Goal: Information Seeking & Learning: Learn about a topic

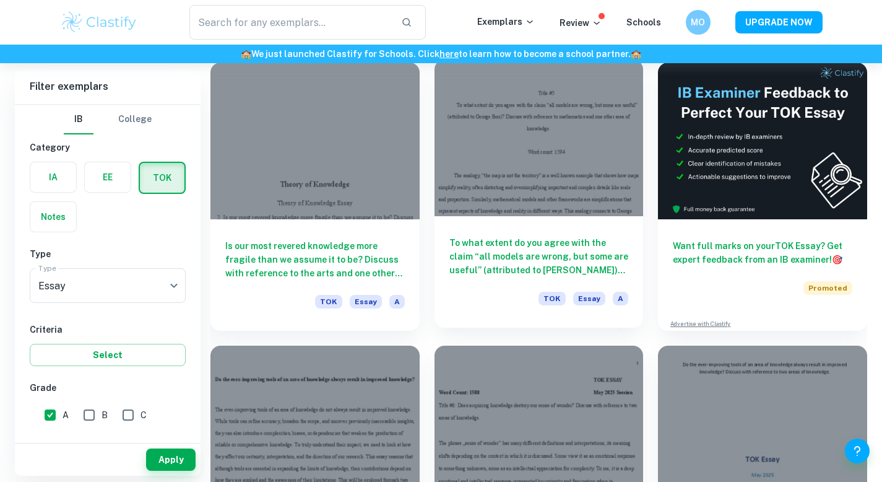
scroll to position [328, 0]
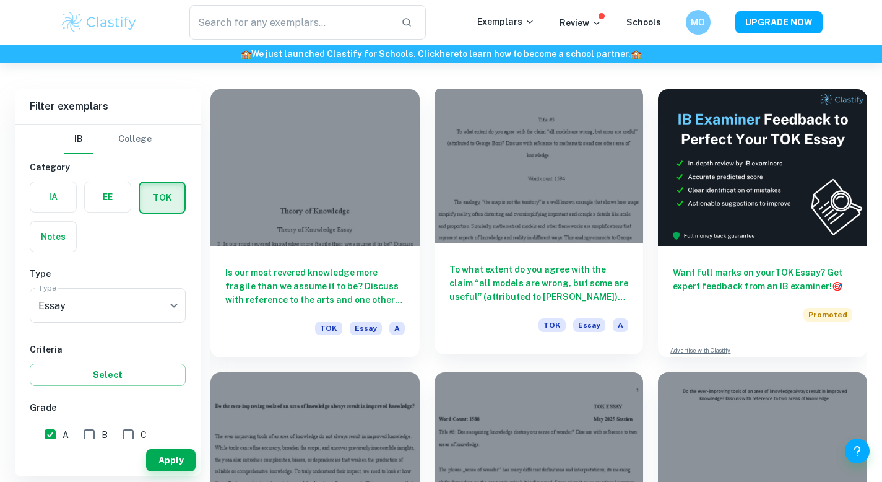
click at [538, 181] on div at bounding box center [539, 164] width 209 height 157
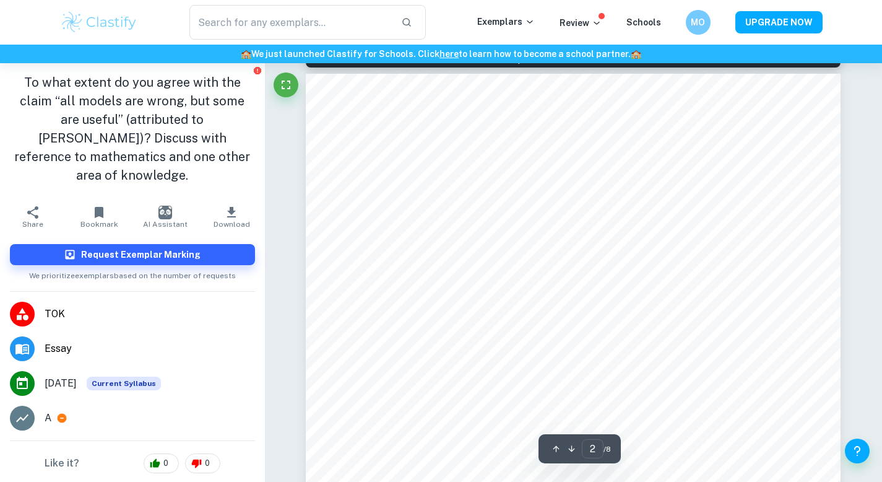
type input "1"
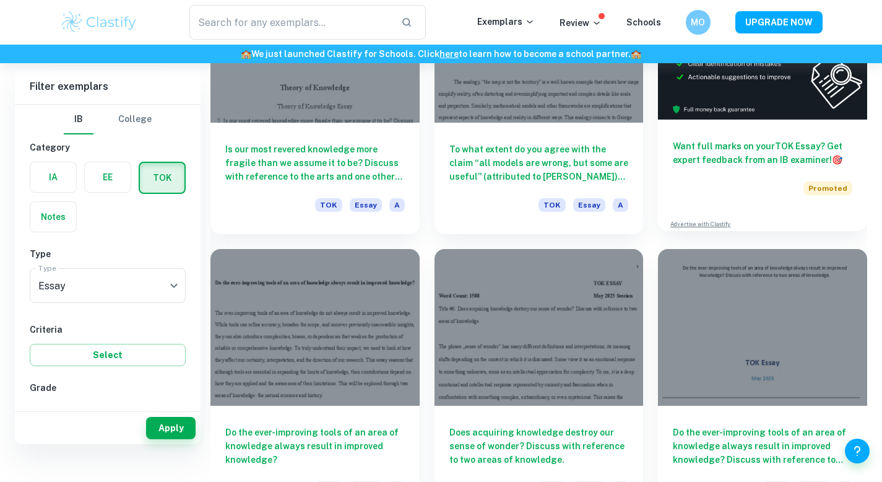
scroll to position [588, 0]
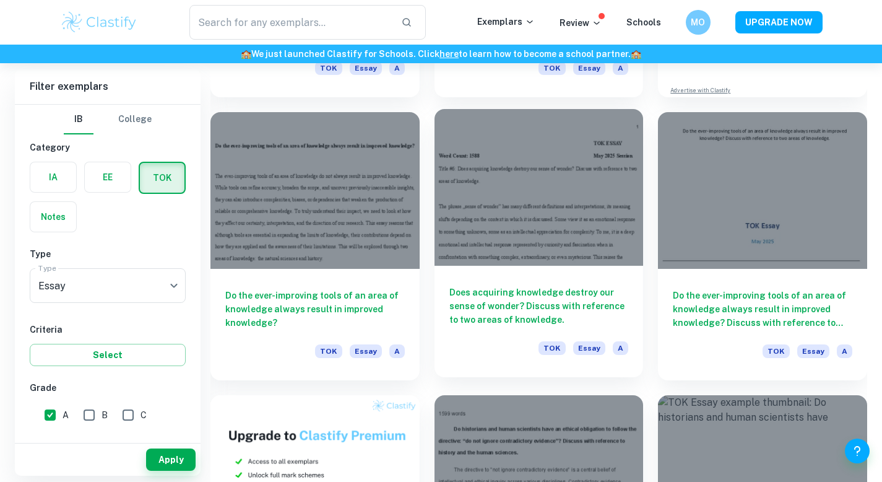
click at [454, 217] on div at bounding box center [539, 187] width 209 height 157
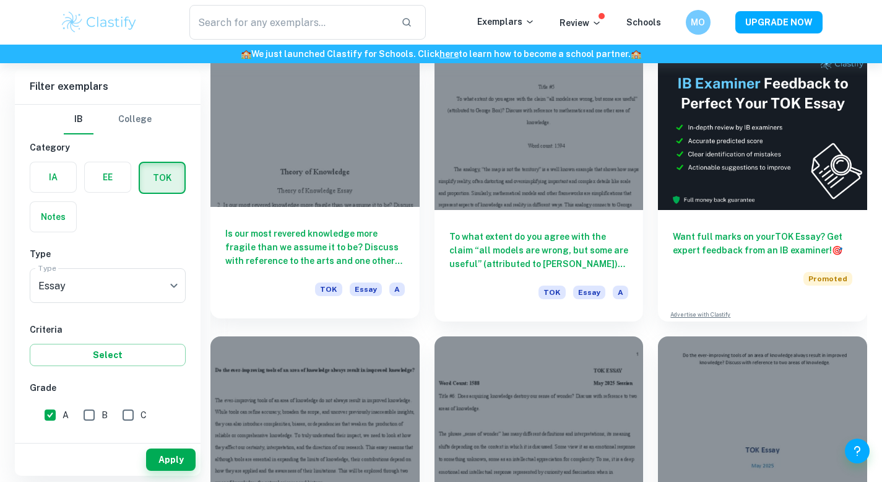
click at [314, 240] on h6 "Is our most revered knowledge more fragile than we assume it to be? Discuss wit…" at bounding box center [315, 247] width 180 height 41
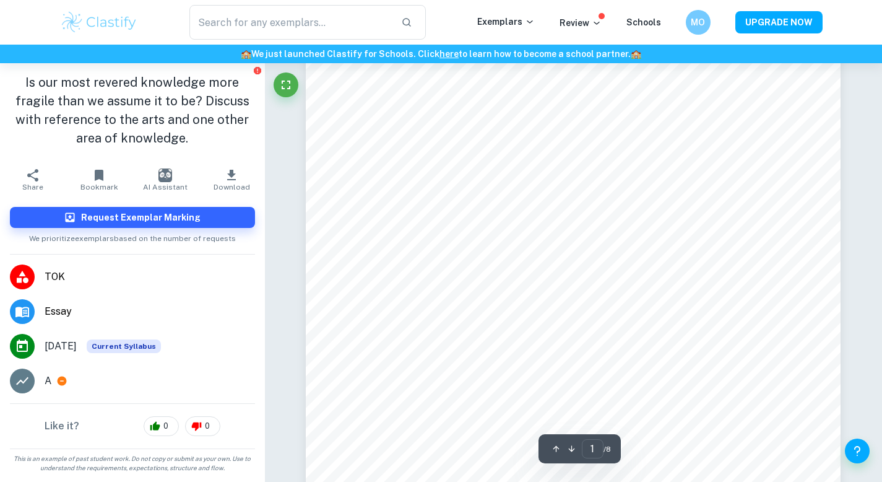
scroll to position [340, 0]
